Goal: Information Seeking & Learning: Understand process/instructions

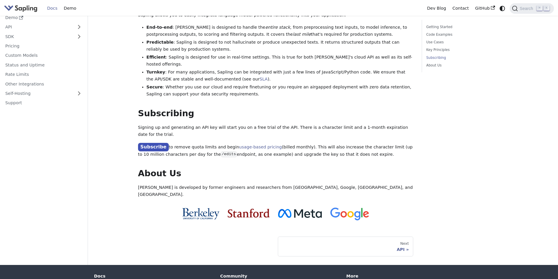
scroll to position [392, 0]
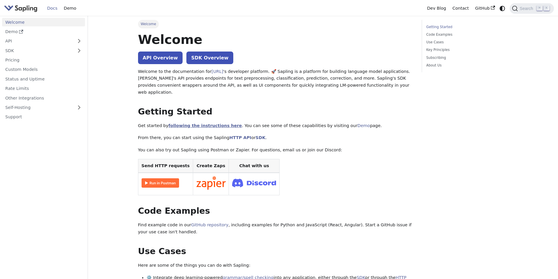
click at [211, 123] on link "following the instructions here" at bounding box center [204, 125] width 73 height 5
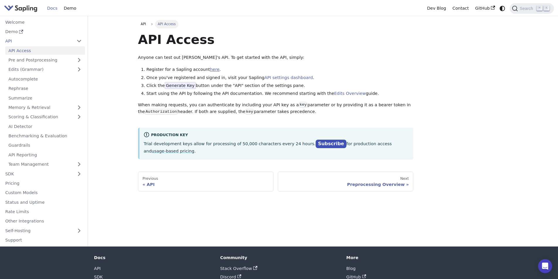
click at [212, 71] on link "here" at bounding box center [214, 69] width 9 height 5
